Goal: Download file/media

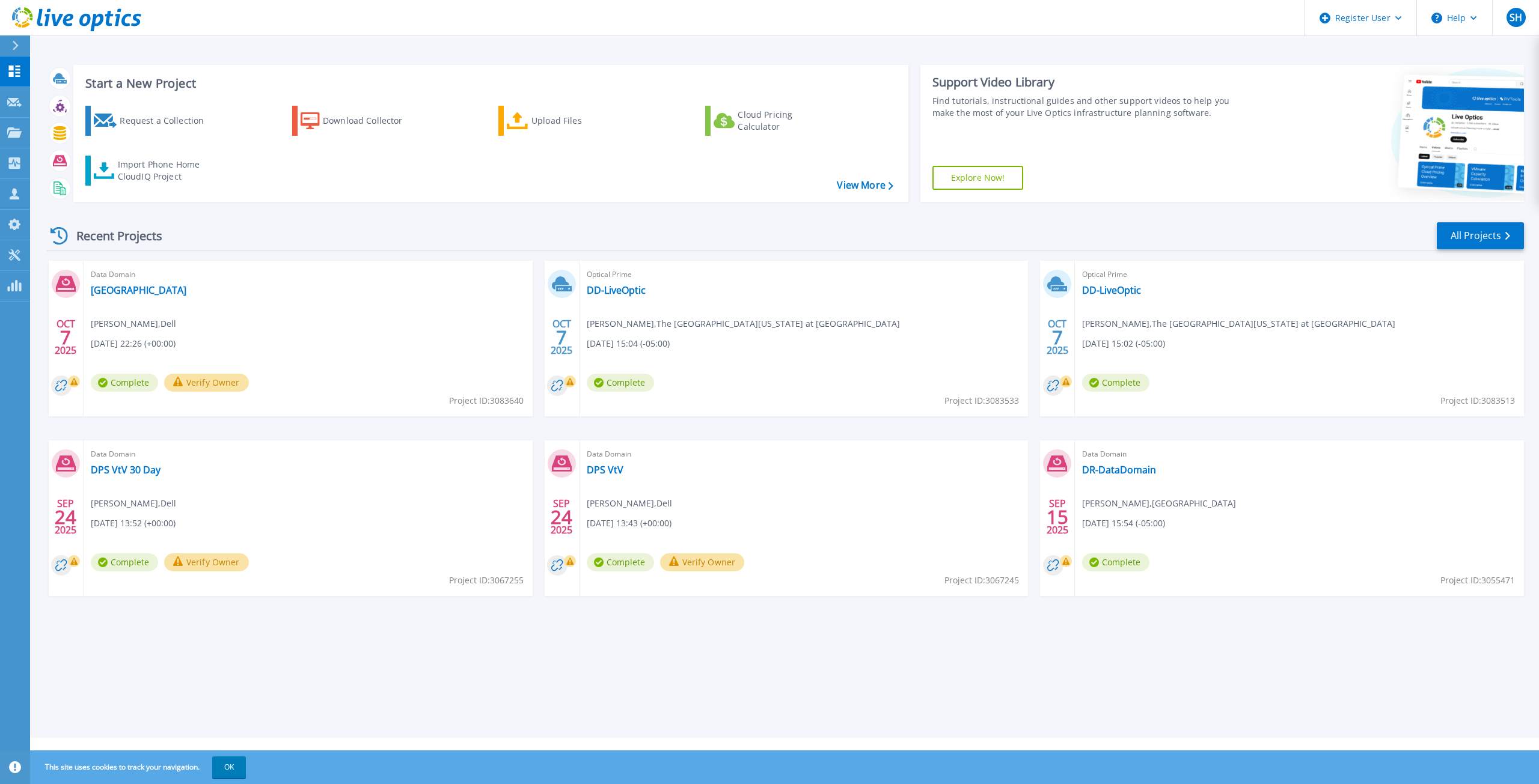
click at [535, 495] on div "OCT 7 2025 Data Domain Alamo Community College Scott Hopkins , Dell 10/07/2025,…" at bounding box center [780, 440] width 1487 height 360
click at [645, 311] on div "Optical Prime DD-LiveOptic Lawrence Crabb , The University of Texas at Tyler 10…" at bounding box center [804, 338] width 449 height 156
click at [622, 295] on link "DD-LiveOptic" at bounding box center [616, 290] width 59 height 12
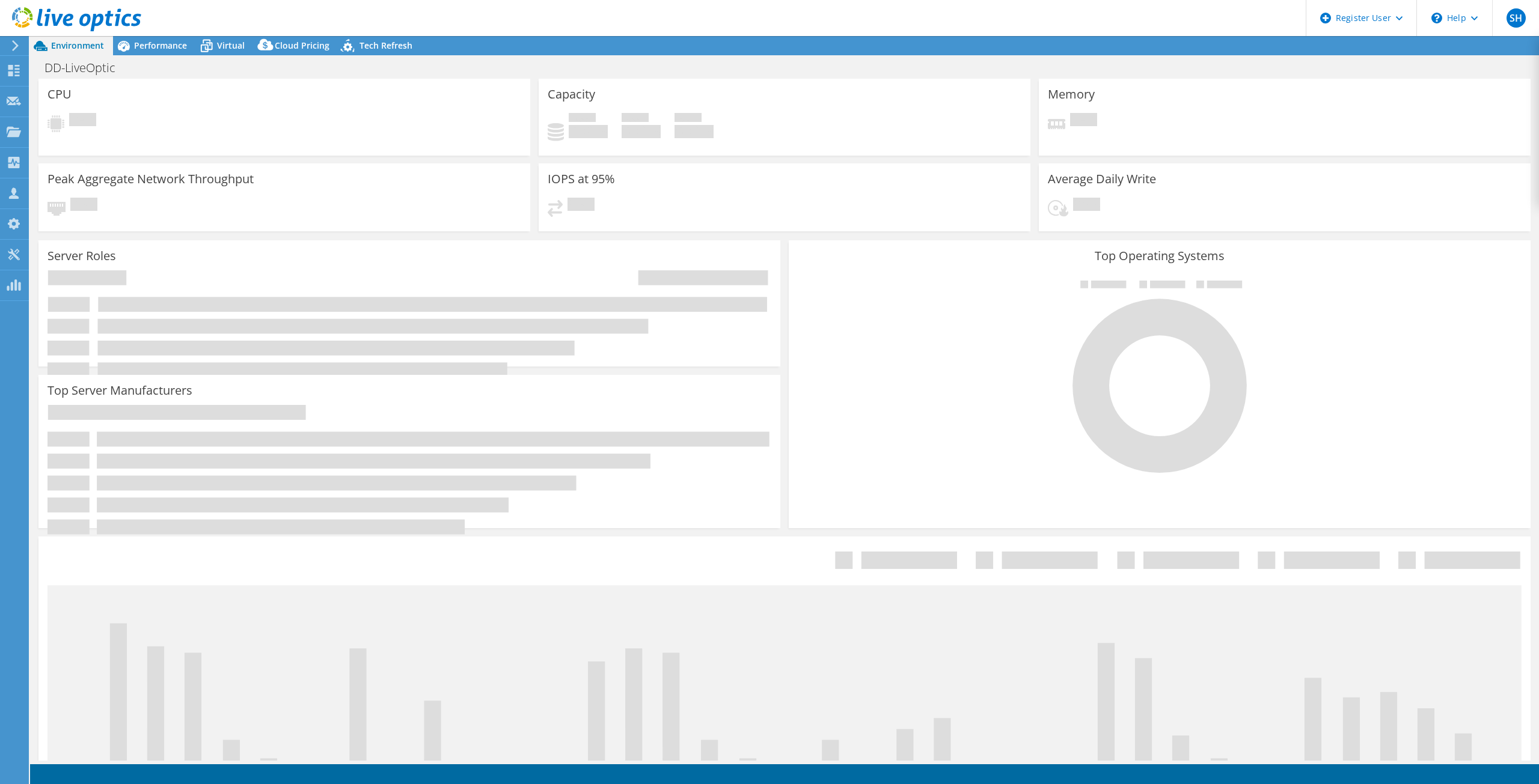
select select "USD"
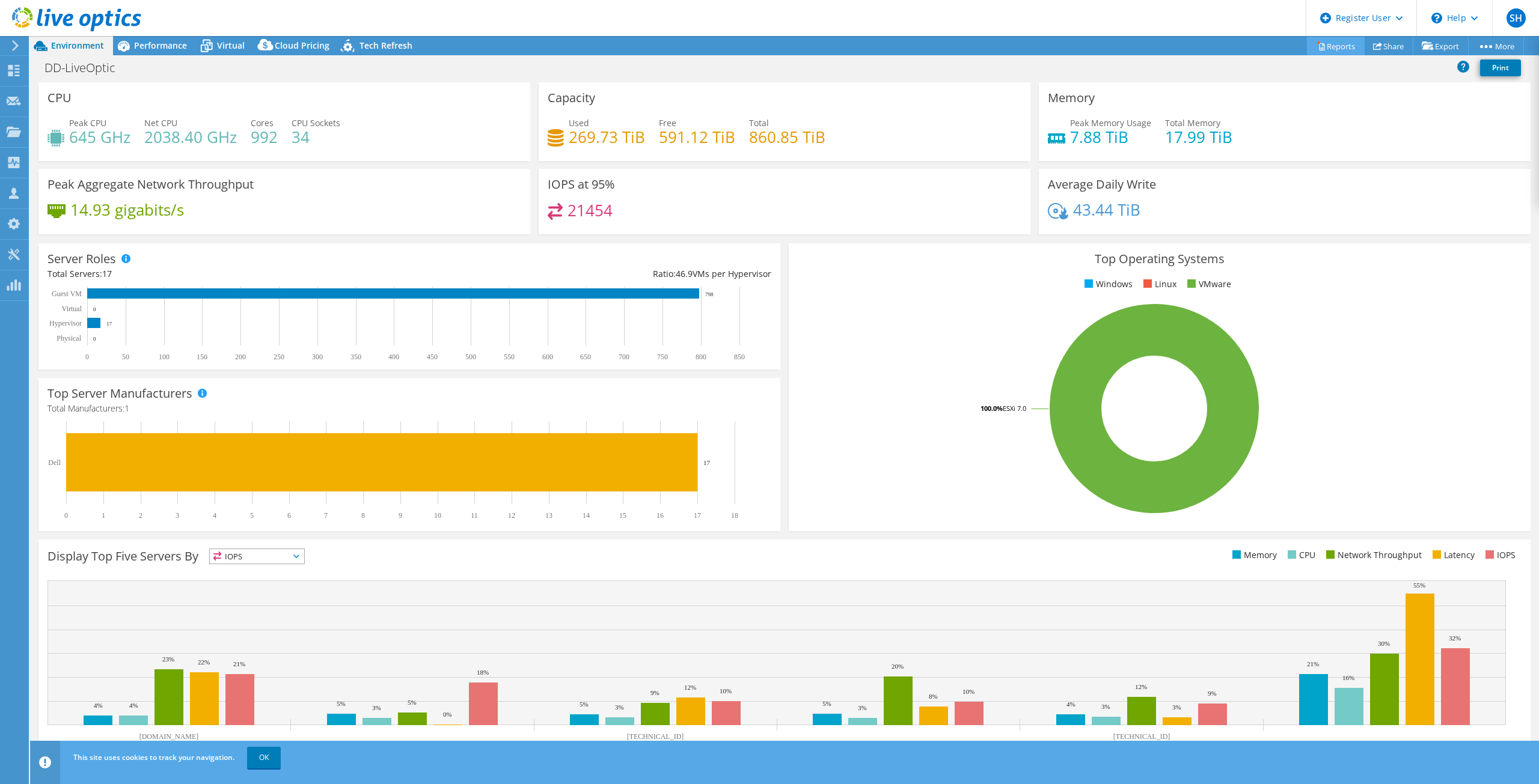
click at [1345, 45] on link "Reports" at bounding box center [1336, 46] width 57 height 19
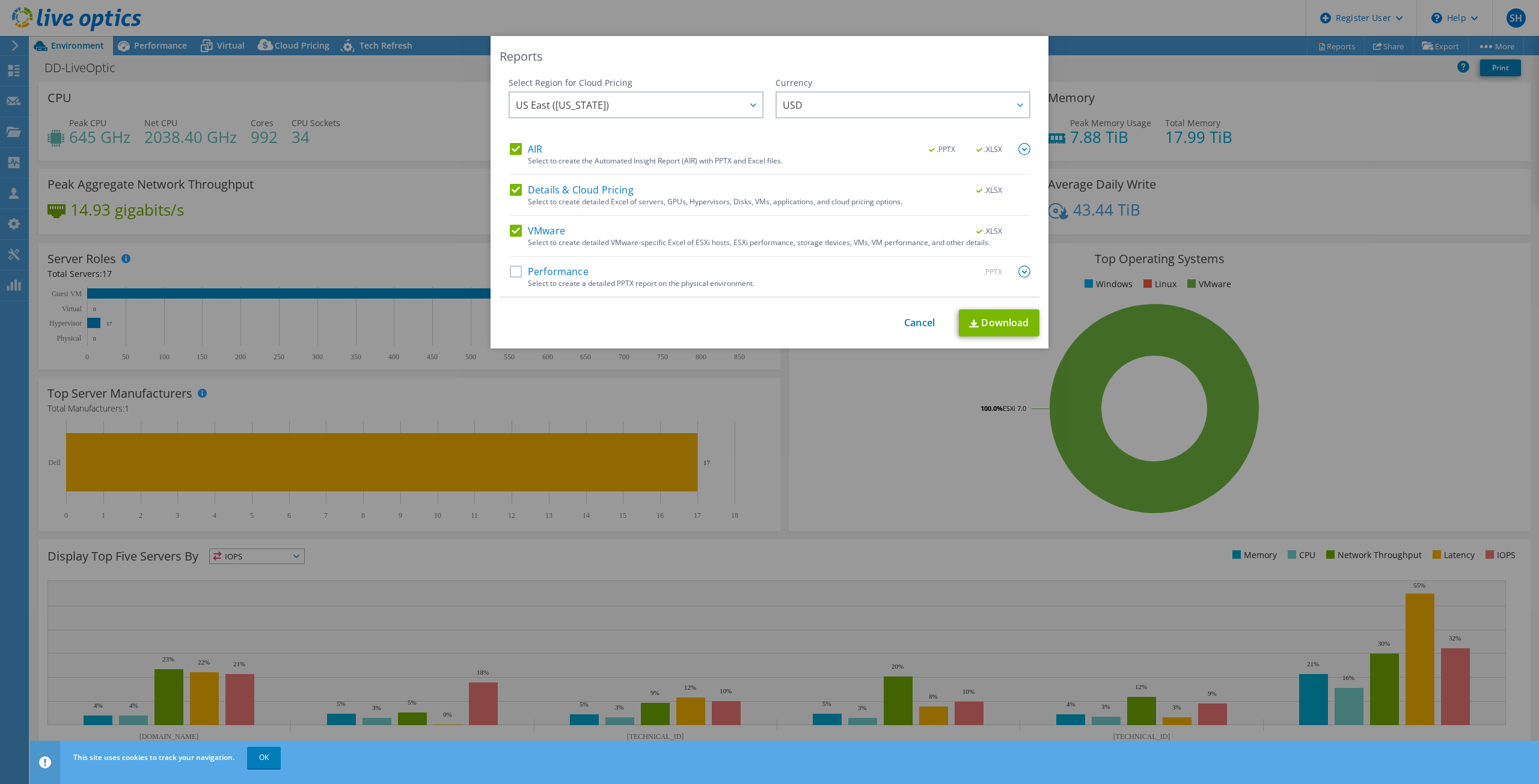
click at [511, 188] on label "Details & Cloud Pricing" at bounding box center [572, 190] width 124 height 12
click at [0, 0] on input "Details & Cloud Pricing" at bounding box center [0, 0] width 0 height 0
click at [1018, 321] on link "Download" at bounding box center [999, 323] width 81 height 27
click at [889, 412] on div "Reports Select Region for Cloud Pricing Asia Pacific (Hong Kong) Asia Pacific (…" at bounding box center [769, 392] width 1539 height 712
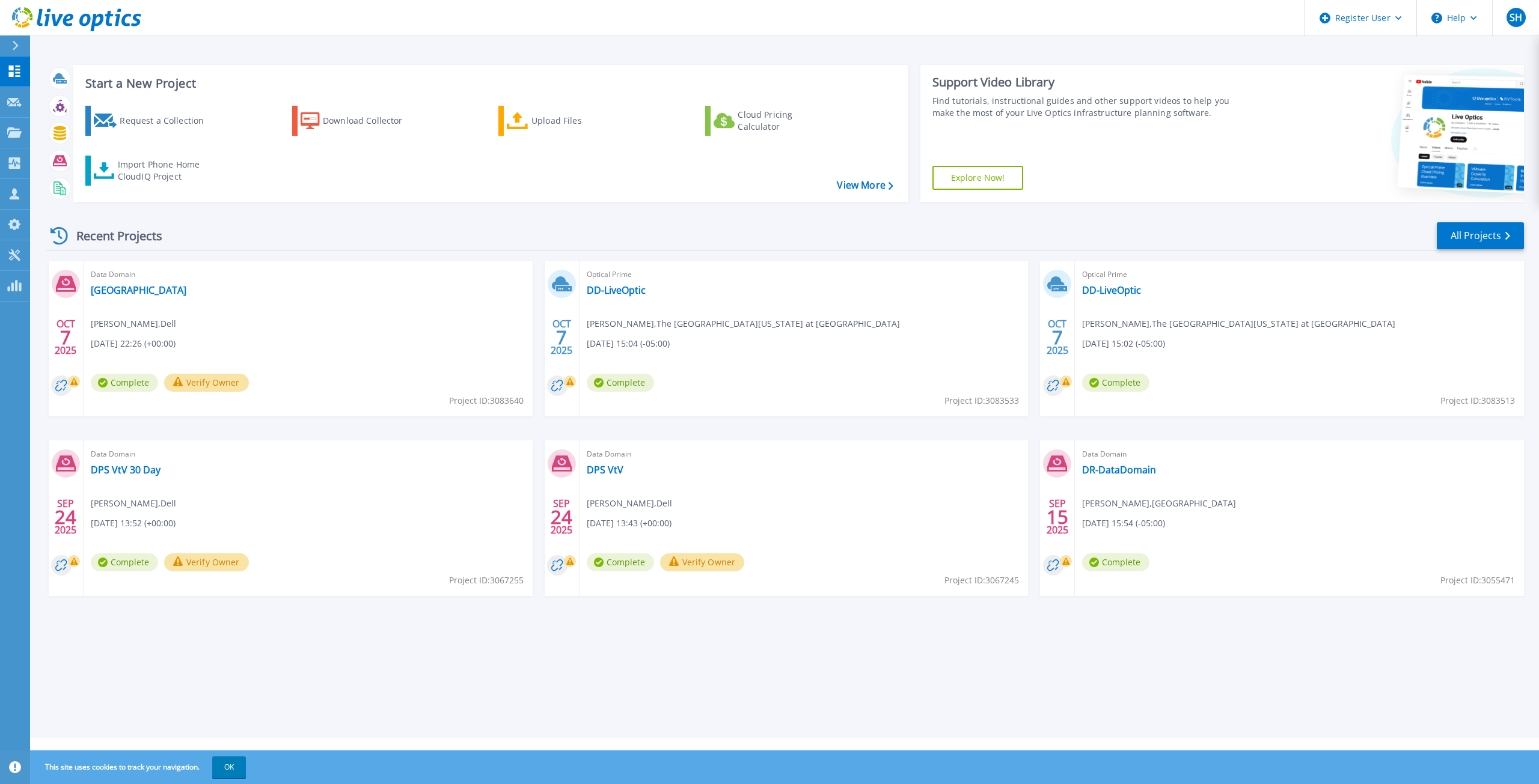
click at [1309, 353] on div "Optical Prime DD-LiveOptic Lawrence Crabb , The University of Texas at Tyler 10…" at bounding box center [1299, 338] width 449 height 156
click at [1114, 295] on link "DD-LiveOptic" at bounding box center [1111, 290] width 59 height 12
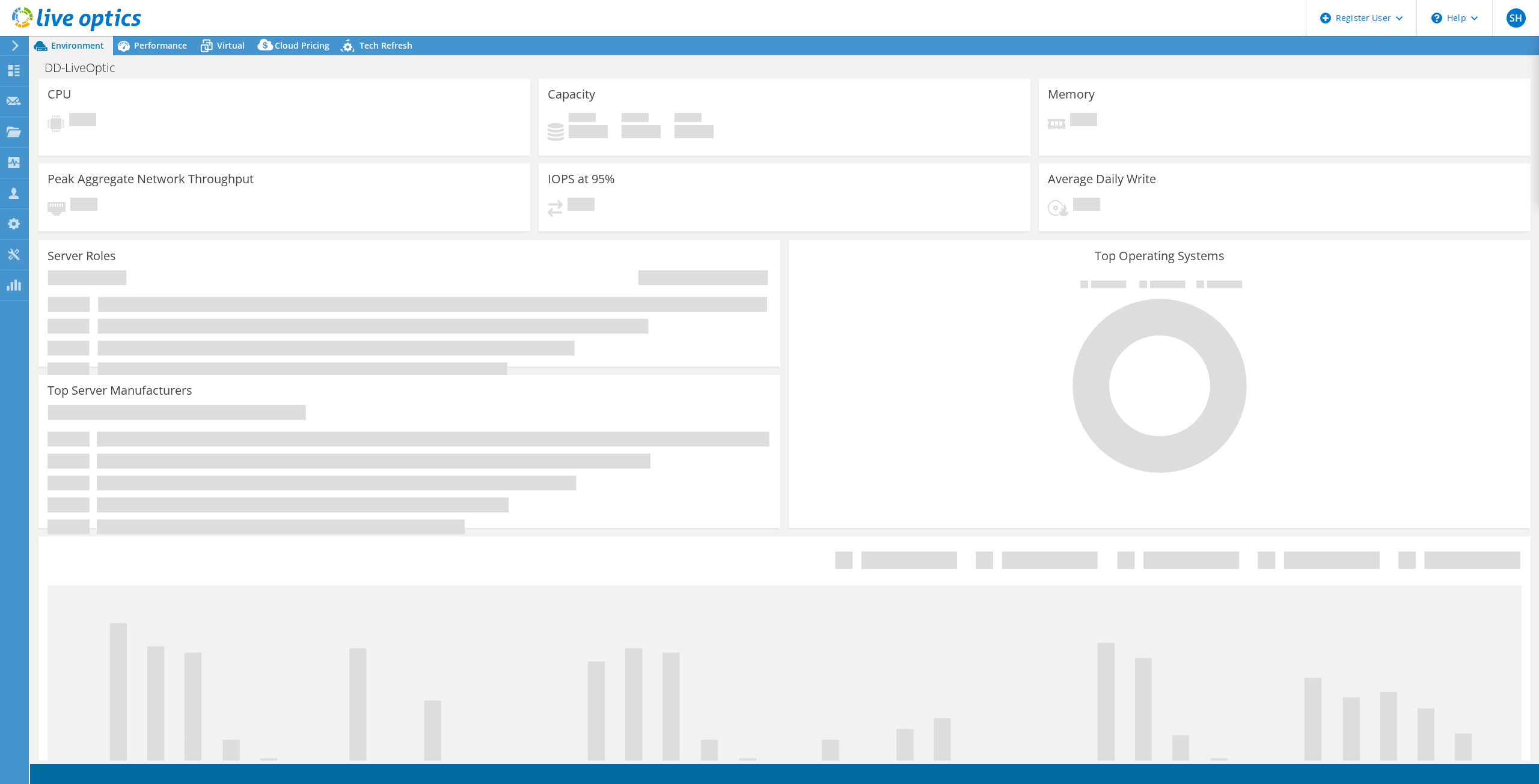
select select "USD"
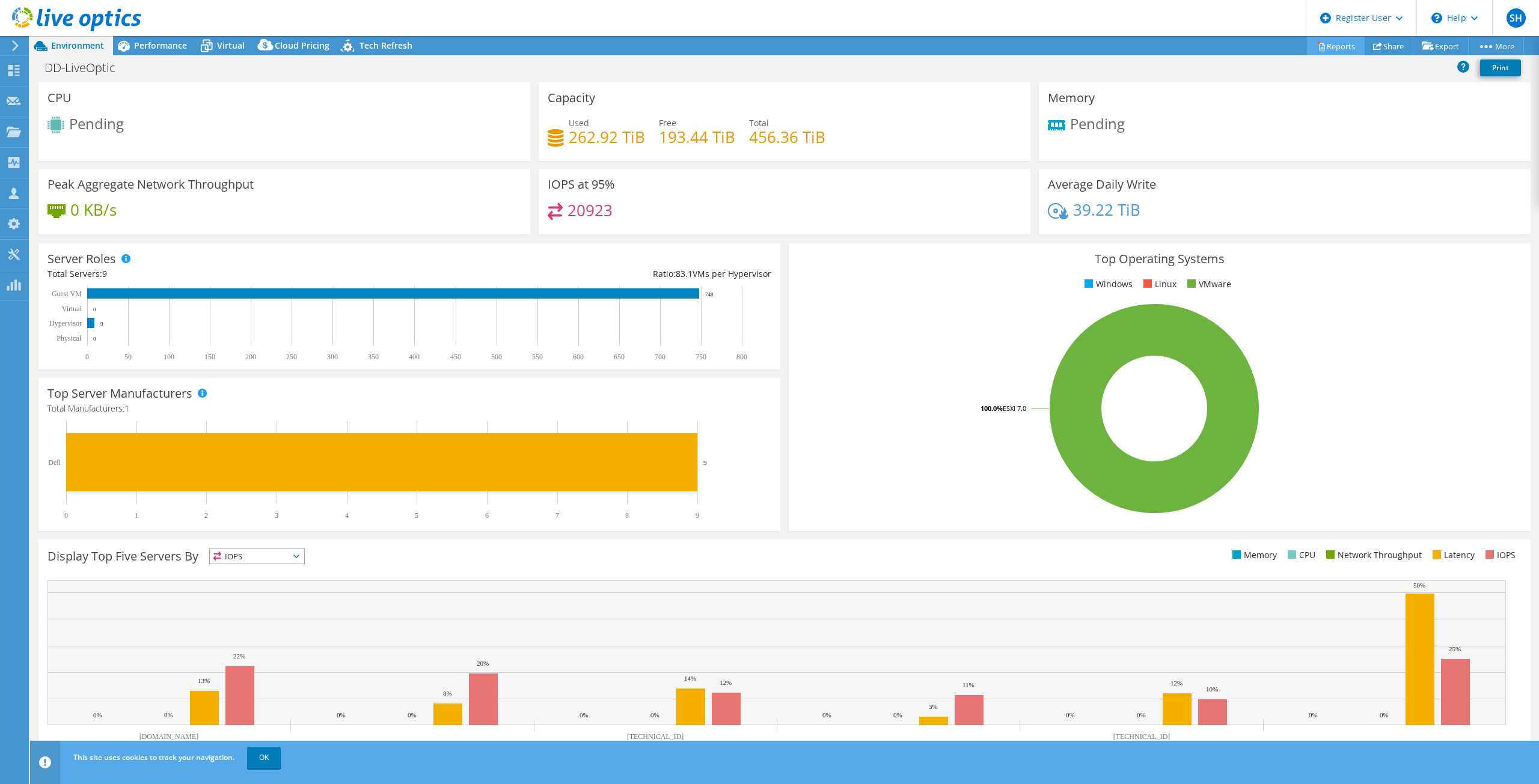
click at [1333, 53] on link "Reports" at bounding box center [1336, 46] width 57 height 19
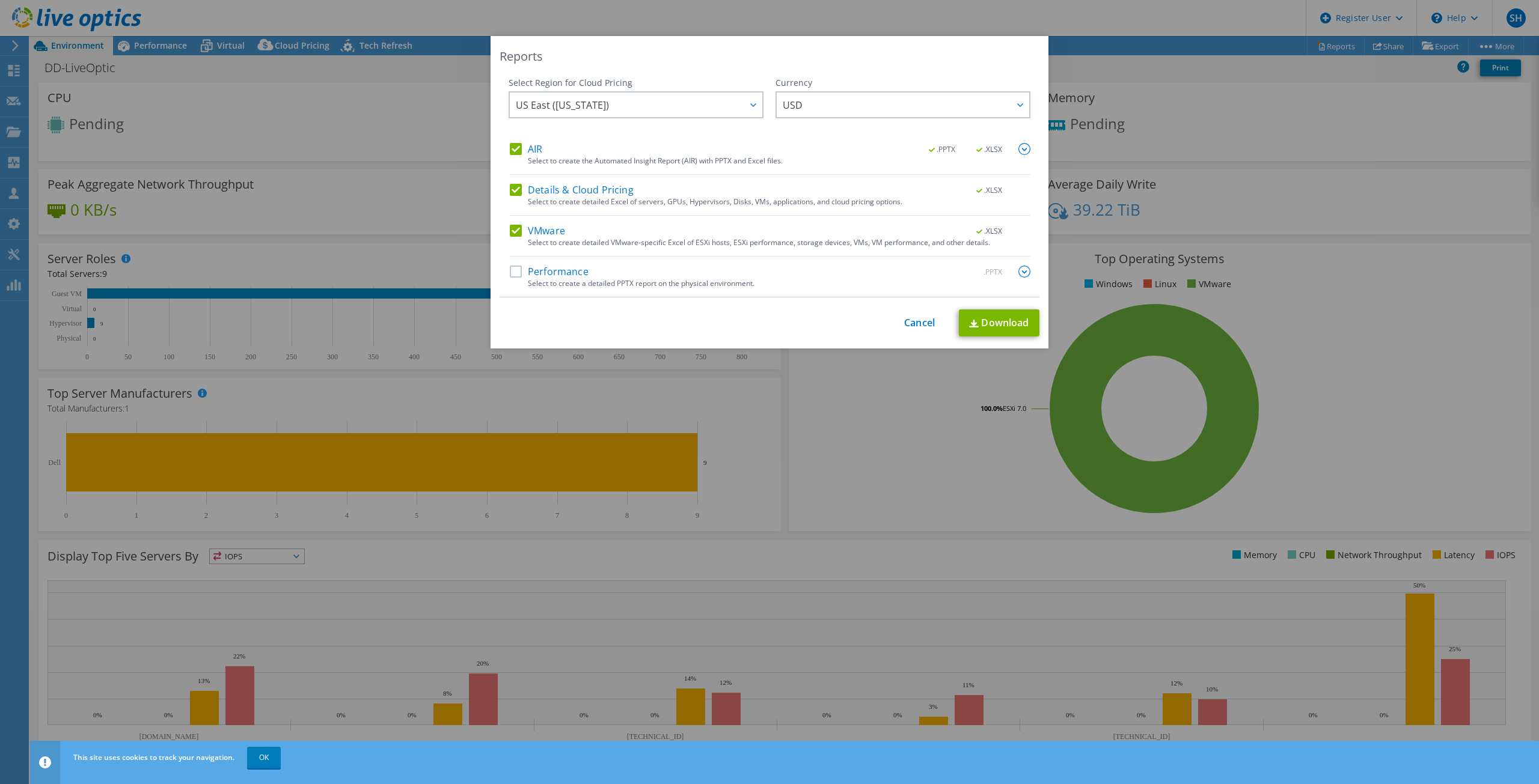
click at [513, 189] on label "Details & Cloud Pricing" at bounding box center [572, 190] width 124 height 12
click at [0, 0] on input "Details & Cloud Pricing" at bounding box center [0, 0] width 0 height 0
click at [986, 318] on link "Download" at bounding box center [999, 323] width 81 height 27
click at [917, 326] on link "Cancel" at bounding box center [919, 323] width 31 height 11
